Goal: Navigation & Orientation: Find specific page/section

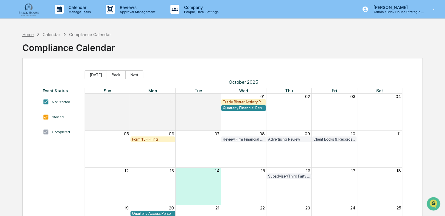
click at [29, 33] on div "Home" at bounding box center [27, 34] width 11 height 5
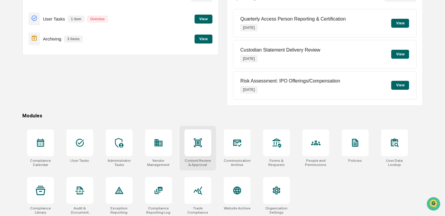
scroll to position [72, 0]
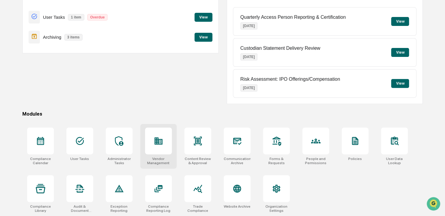
click at [164, 144] on div at bounding box center [158, 141] width 27 height 27
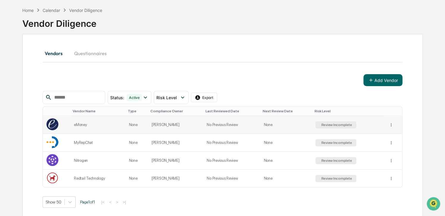
scroll to position [28, 0]
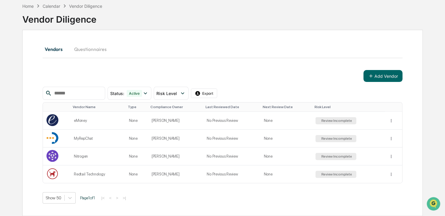
click at [92, 93] on input "text" at bounding box center [77, 93] width 51 height 8
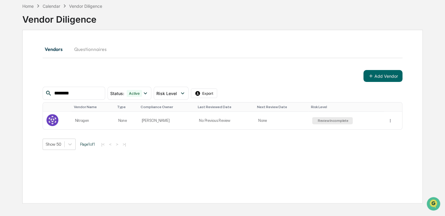
type input "*********"
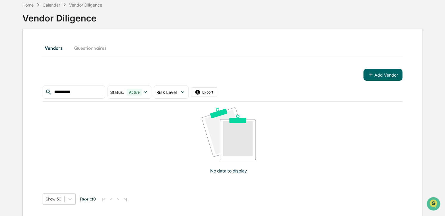
scroll to position [30, 0]
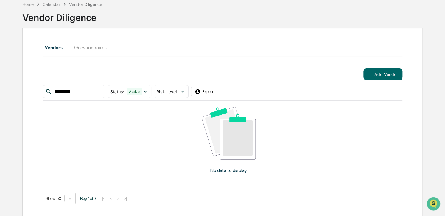
drag, startPoint x: 79, startPoint y: 90, endPoint x: 50, endPoint y: 92, distance: 29.0
click at [50, 92] on div "*********" at bounding box center [74, 91] width 63 height 13
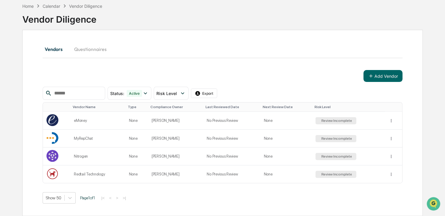
click at [350, 13] on div "Vendor Diligence" at bounding box center [222, 17] width 401 height 16
click at [54, 5] on div "Calendar" at bounding box center [52, 6] width 18 height 5
click at [55, 6] on div "Calendar" at bounding box center [52, 6] width 18 height 5
click at [30, 5] on div "Home" at bounding box center [27, 6] width 11 height 5
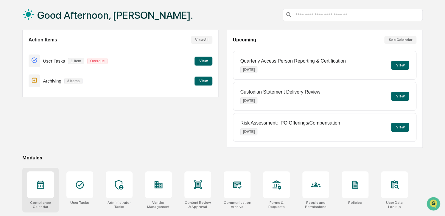
click at [40, 186] on icon at bounding box center [41, 185] width 10 height 10
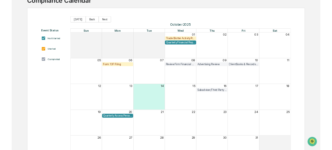
scroll to position [48, 0]
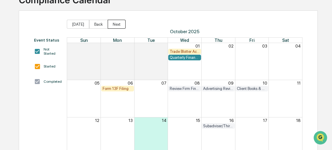
click at [113, 24] on button "Next" at bounding box center [117, 24] width 18 height 9
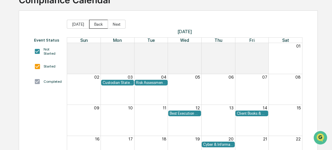
click at [95, 26] on button "Back" at bounding box center [98, 24] width 19 height 9
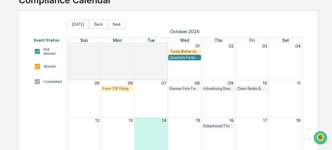
click at [54, 104] on div "Event Status Not Started Started Completed" at bounding box center [47, 133] width 27 height 191
